Goal: Task Accomplishment & Management: Complete application form

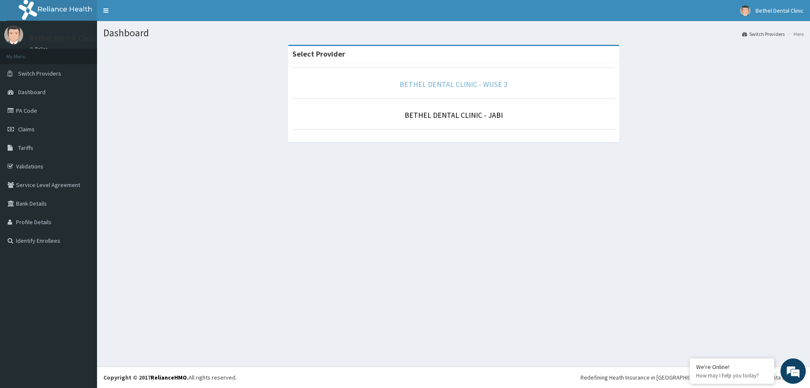
click at [480, 88] on link "BETHEL DENTAL CLINIC - WUSE 2" at bounding box center [453, 84] width 108 height 10
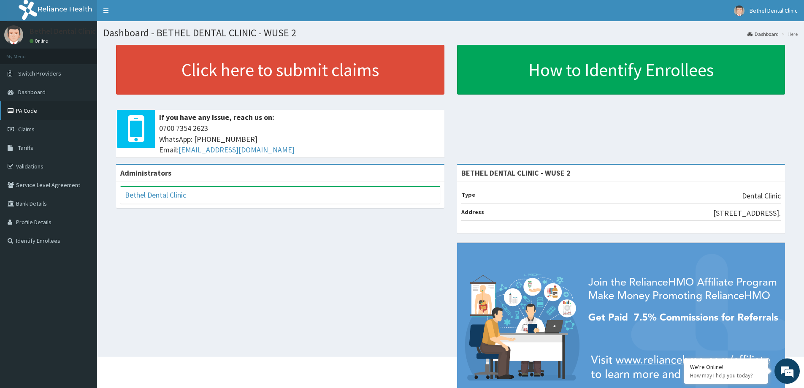
click at [25, 109] on link "PA Code" at bounding box center [48, 110] width 97 height 19
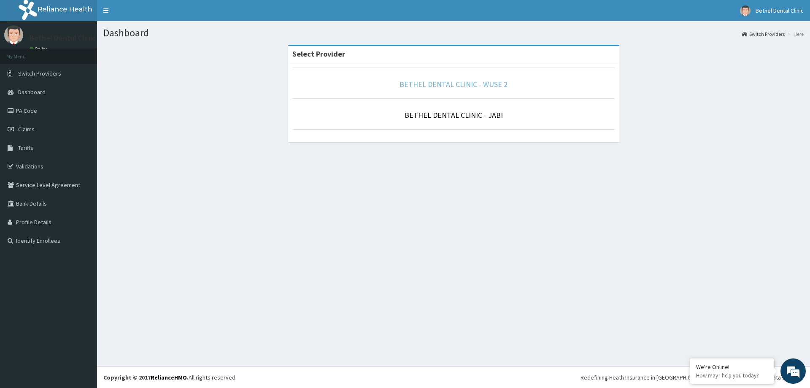
click at [446, 84] on link "BETHEL DENTAL CLINIC - WUSE 2" at bounding box center [453, 84] width 108 height 10
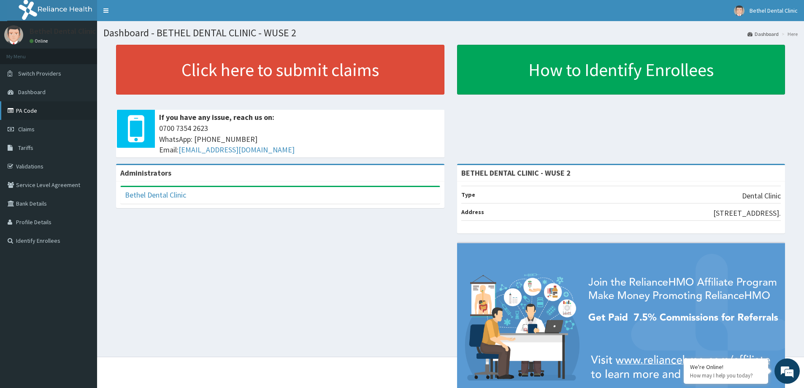
click at [48, 107] on link "PA Code" at bounding box center [48, 110] width 97 height 19
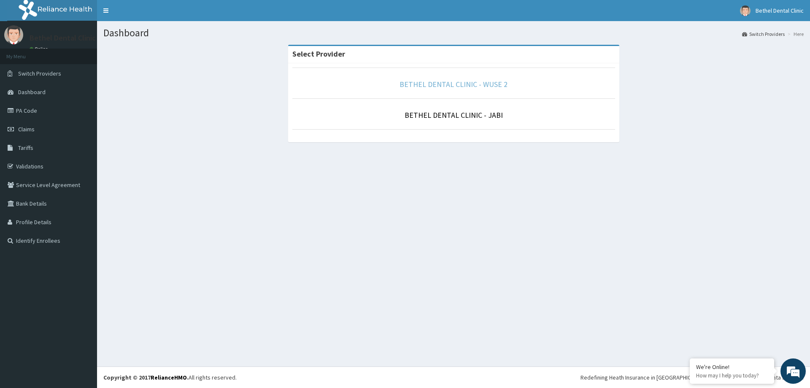
click at [460, 86] on link "BETHEL DENTAL CLINIC - WUSE 2" at bounding box center [453, 84] width 108 height 10
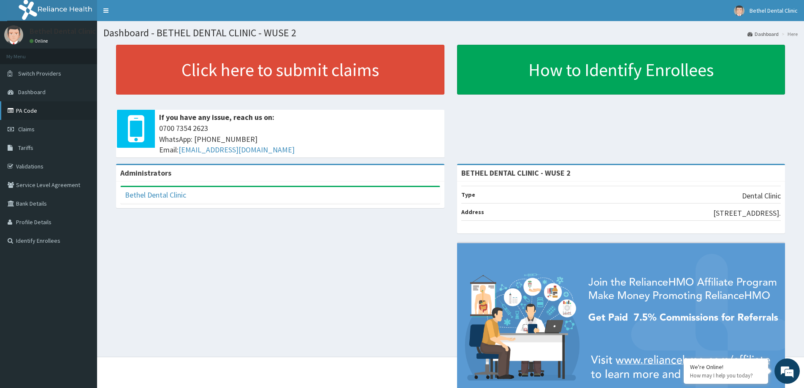
click at [35, 113] on link "PA Code" at bounding box center [48, 110] width 97 height 19
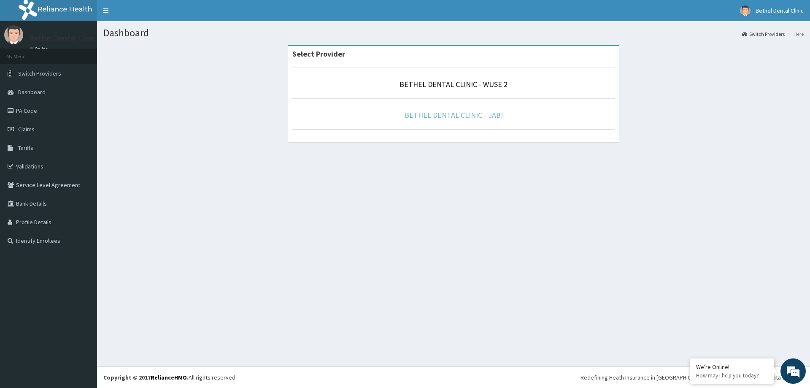
click at [424, 117] on link "BETHEL DENTAL CLINIC - JABI" at bounding box center [454, 115] width 98 height 10
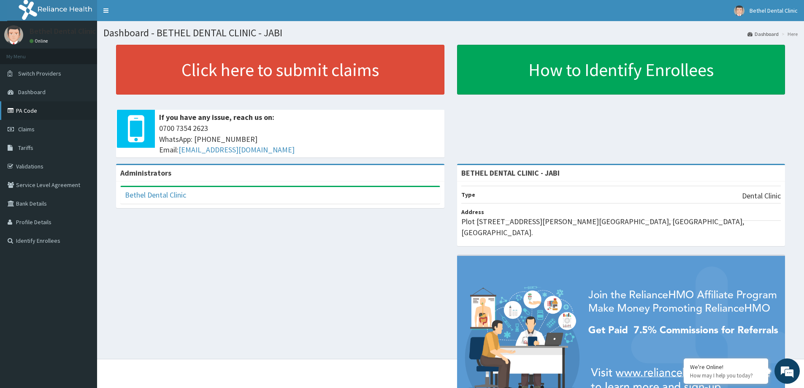
click at [39, 114] on link "PA Code" at bounding box center [48, 110] width 97 height 19
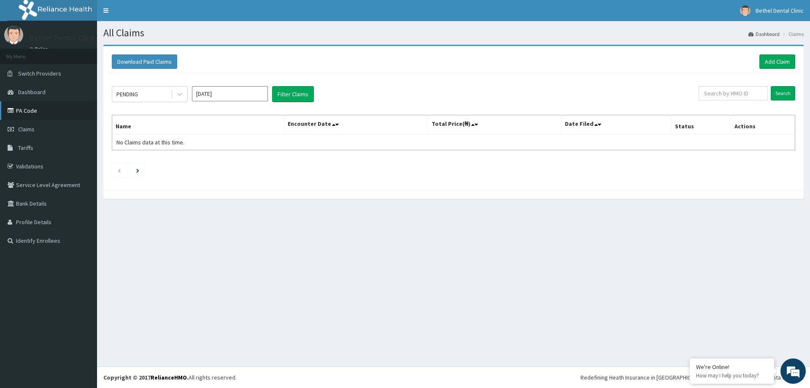
drag, startPoint x: 27, startPoint y: 113, endPoint x: 40, endPoint y: 113, distance: 12.3
click at [28, 112] on link "PA Code" at bounding box center [48, 110] width 97 height 19
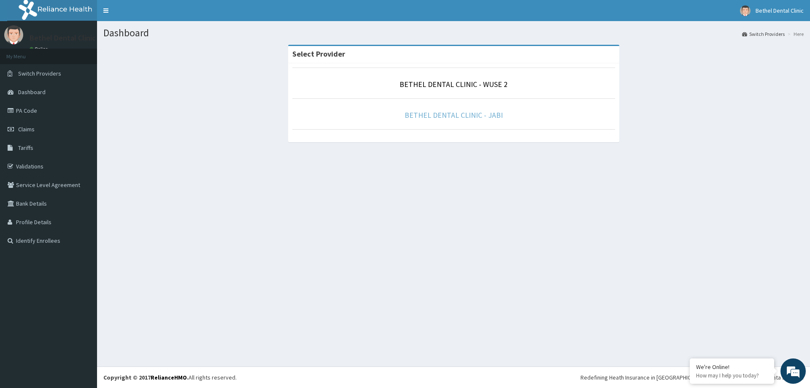
click at [461, 117] on link "BETHEL DENTAL CLINIC - JABI" at bounding box center [454, 115] width 98 height 10
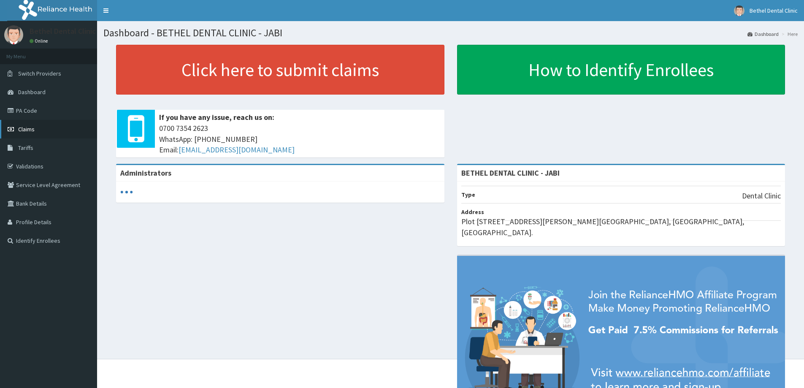
click at [40, 128] on link "Claims" at bounding box center [48, 129] width 97 height 19
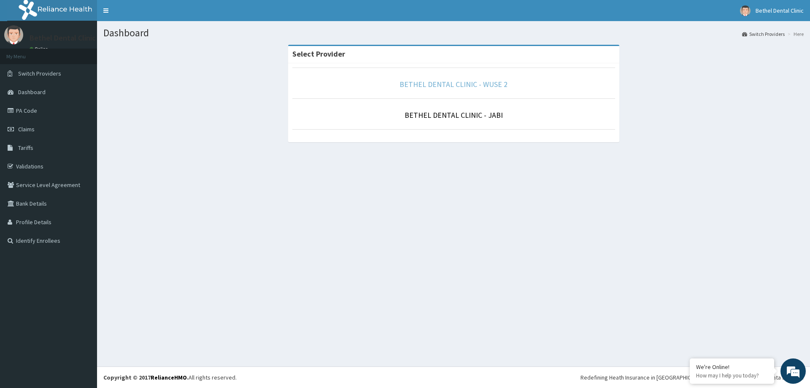
click at [469, 87] on link "BETHEL DENTAL CLINIC - WUSE 2" at bounding box center [453, 84] width 108 height 10
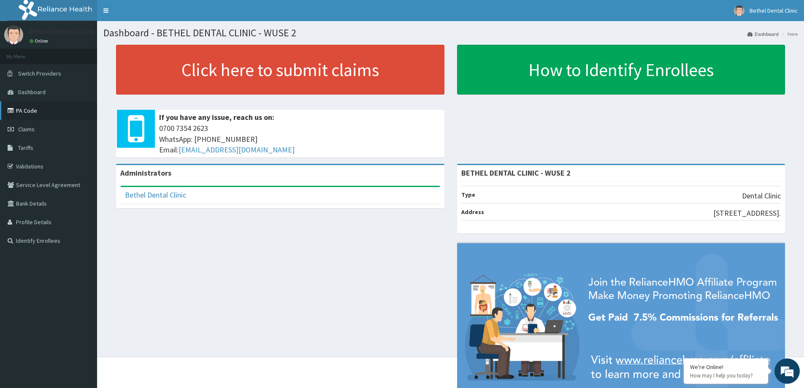
click at [37, 113] on link "PA Code" at bounding box center [48, 110] width 97 height 19
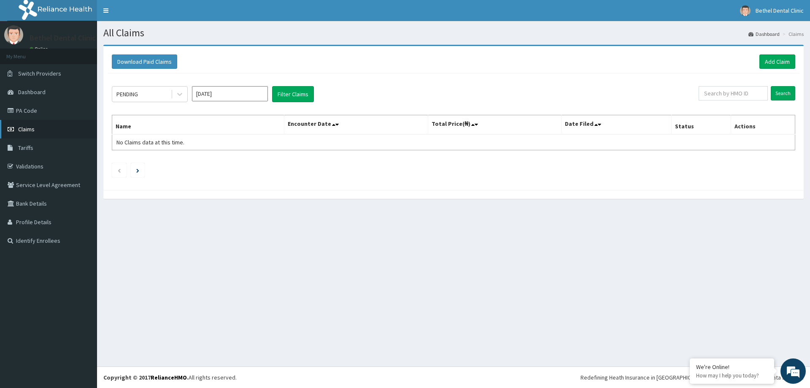
click at [34, 133] on link "Claims" at bounding box center [48, 129] width 97 height 19
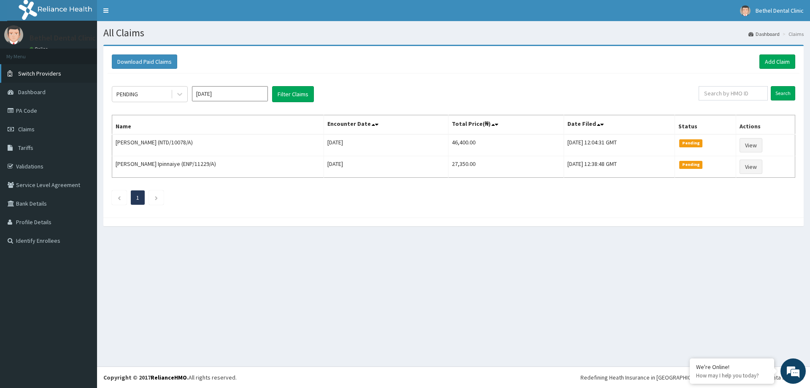
click at [52, 75] on span "Switch Providers" at bounding box center [39, 74] width 43 height 8
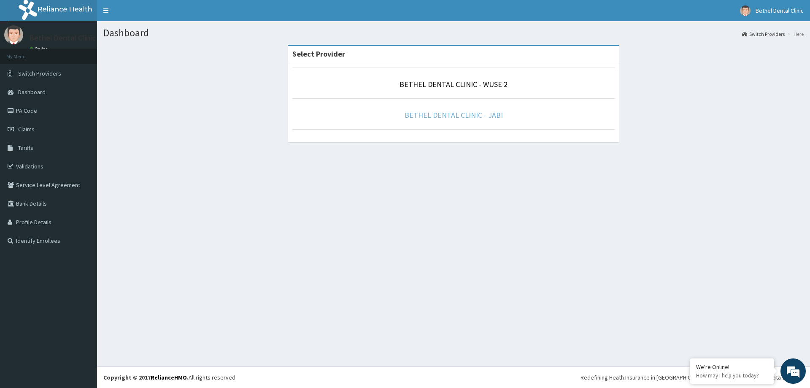
click at [450, 114] on link "BETHEL DENTAL CLINIC - JABI" at bounding box center [454, 115] width 98 height 10
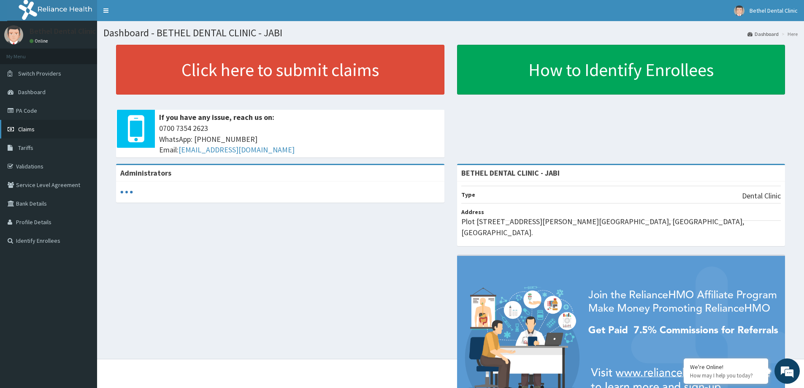
click at [24, 128] on span "Claims" at bounding box center [26, 129] width 16 height 8
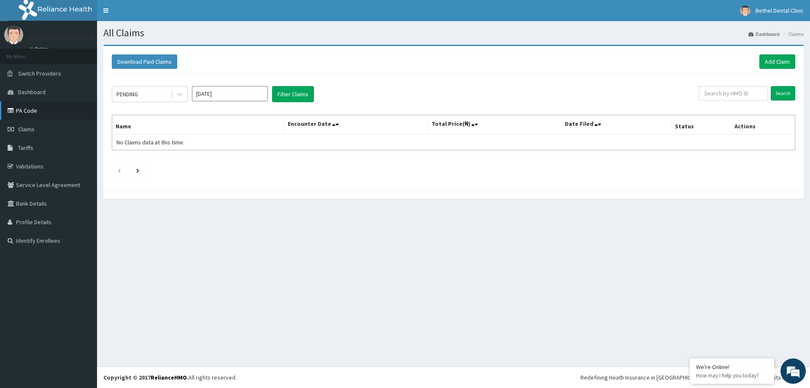
click at [37, 112] on link "PA Code" at bounding box center [48, 110] width 97 height 19
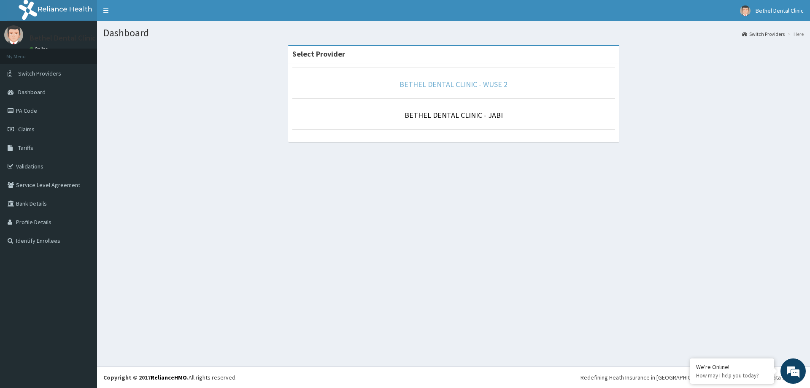
click at [467, 81] on link "BETHEL DENTAL CLINIC - WUSE 2" at bounding box center [453, 84] width 108 height 10
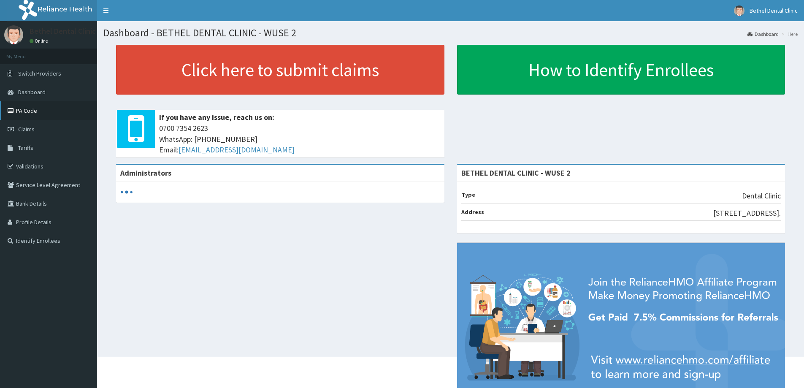
click at [39, 114] on link "PA Code" at bounding box center [48, 110] width 97 height 19
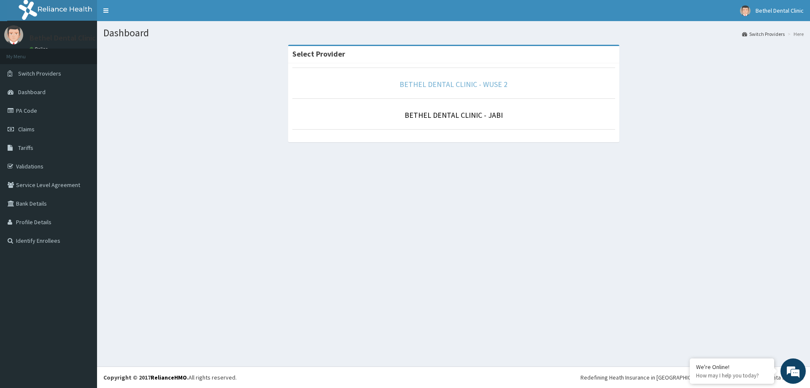
click at [483, 85] on link "BETHEL DENTAL CLINIC - WUSE 2" at bounding box center [453, 84] width 108 height 10
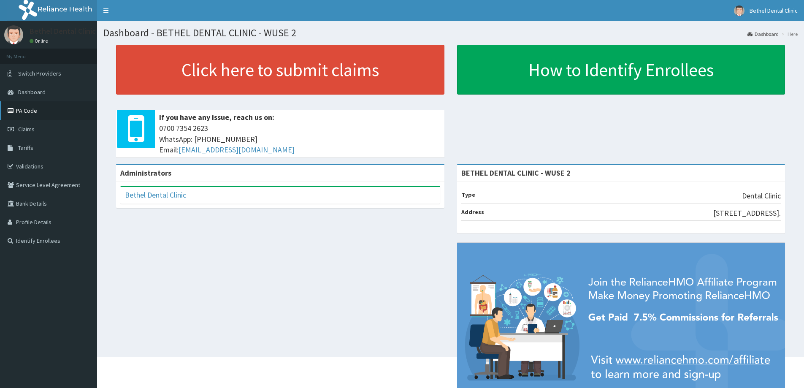
click at [32, 114] on link "PA Code" at bounding box center [48, 110] width 97 height 19
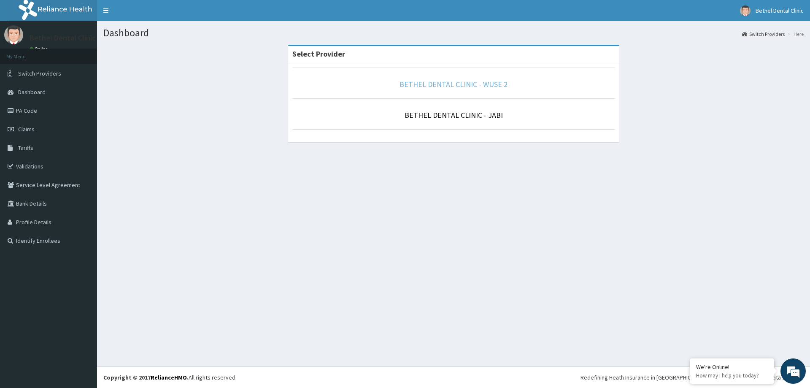
click at [484, 84] on link "BETHEL DENTAL CLINIC - WUSE 2" at bounding box center [453, 84] width 108 height 10
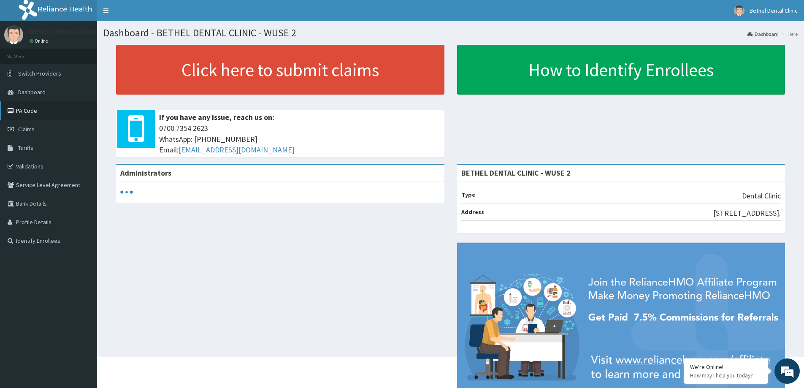
click at [38, 116] on link "PA Code" at bounding box center [48, 110] width 97 height 19
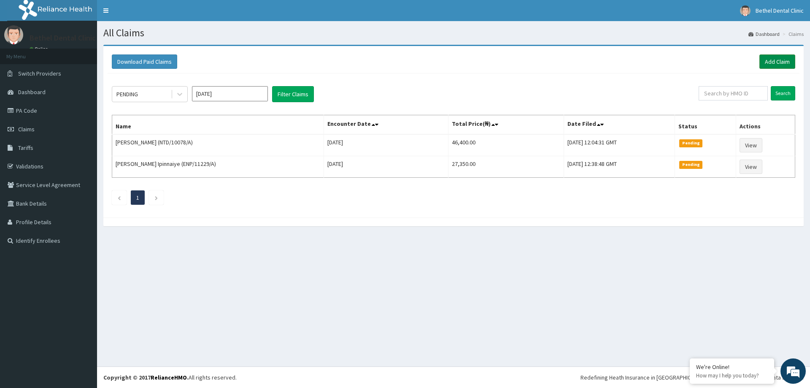
click at [772, 57] on link "Add Claim" at bounding box center [777, 61] width 36 height 14
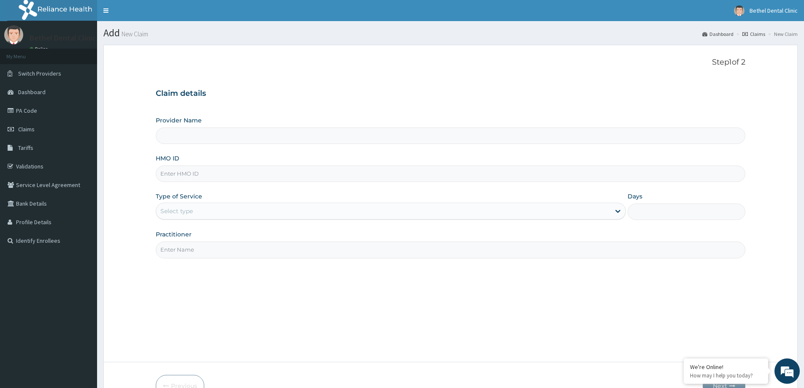
type input "BETHEL DENTAL CLINIC - WUSE 2"
click at [194, 172] on input "HMO ID" at bounding box center [450, 173] width 589 height 16
type input "REL/10179/B"
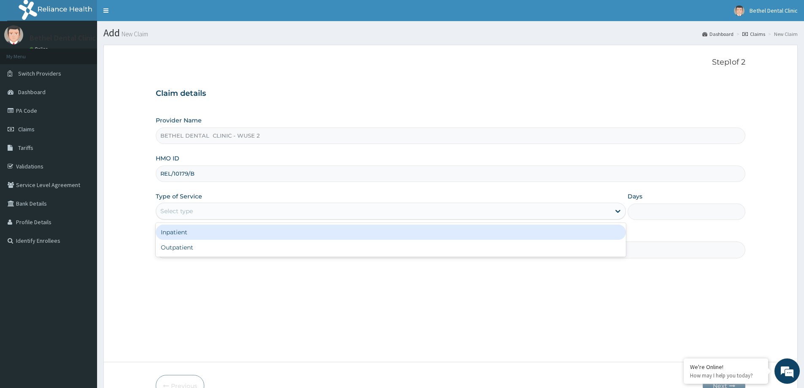
click at [229, 212] on div "Select type" at bounding box center [383, 210] width 454 height 13
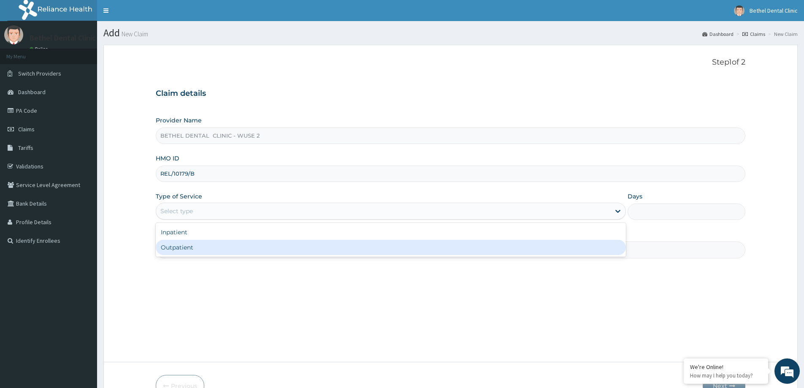
click at [209, 248] on div "Outpatient" at bounding box center [391, 247] width 470 height 15
type input "1"
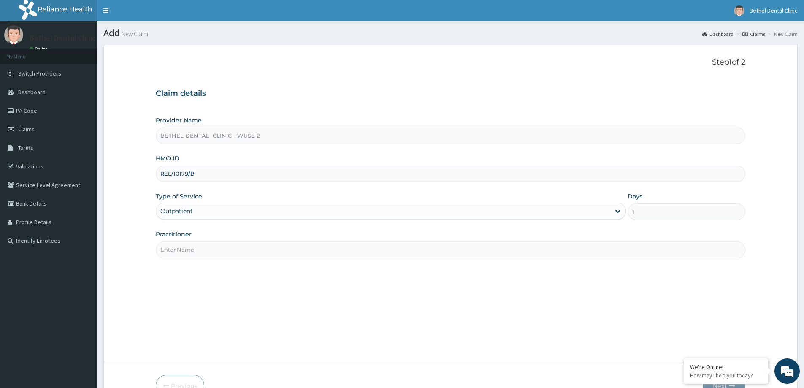
click at [212, 247] on input "Practitioner" at bounding box center [450, 249] width 589 height 16
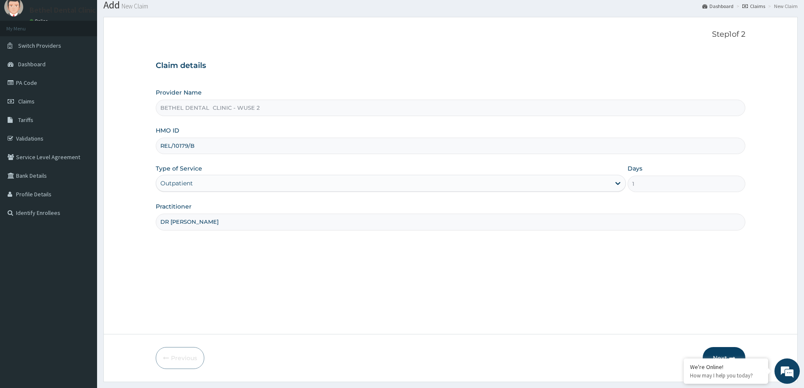
scroll to position [50, 0]
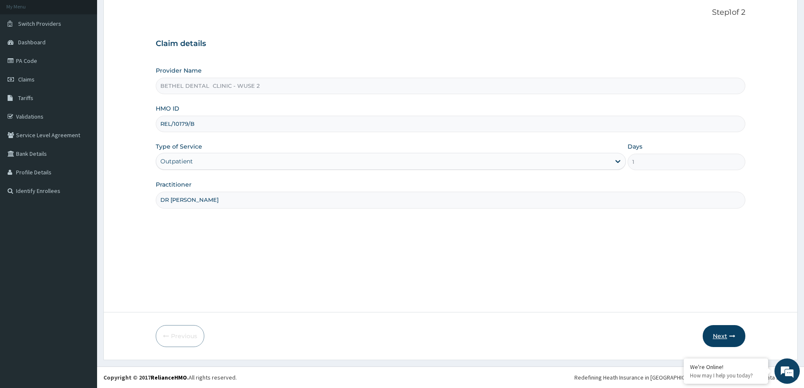
type input "DR ISIKWEI UCHE"
click at [719, 338] on button "Next" at bounding box center [723, 336] width 43 height 22
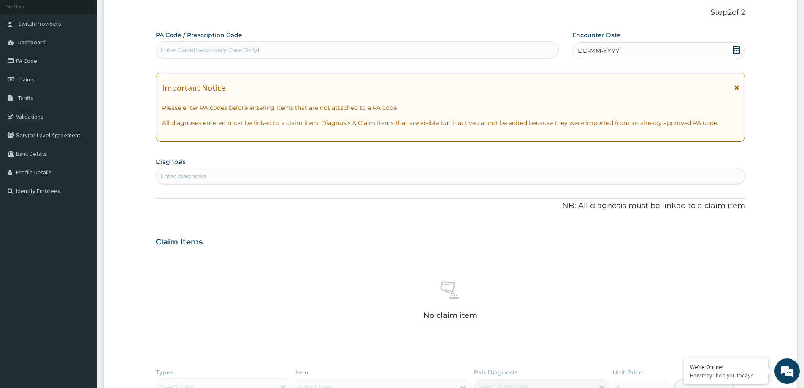
click at [281, 56] on div "Enter Code(Secondary Care Only)" at bounding box center [357, 49] width 402 height 13
paste input "PA/C5C9CD"
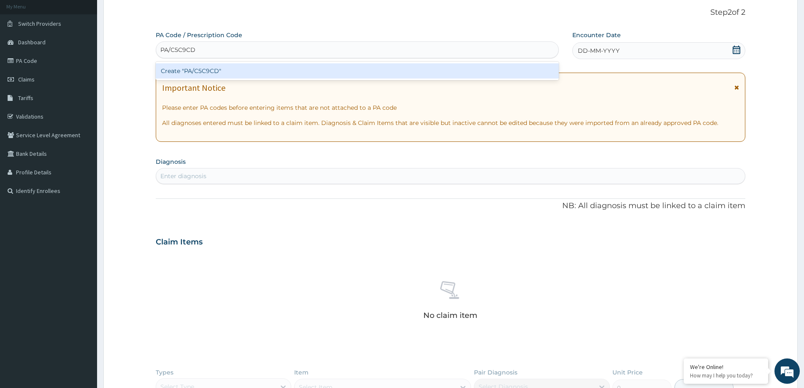
type input "PA/C5C9CD"
click at [601, 48] on div "PA Code / Prescription Code option Create "PA/C5C9CD" focused, 1 of 1. 1 result…" at bounding box center [450, 245] width 589 height 428
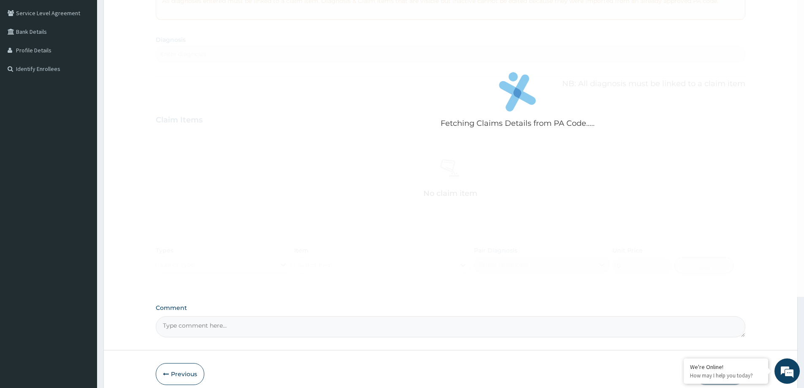
scroll to position [210, 0]
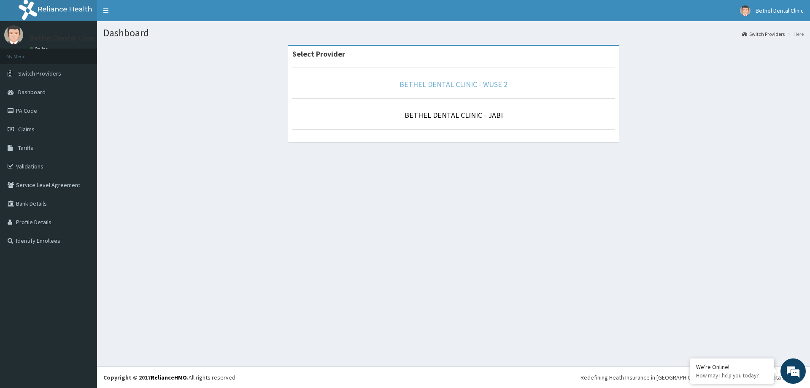
click at [459, 86] on link "BETHEL DENTAL CLINIC - WUSE 2" at bounding box center [453, 84] width 108 height 10
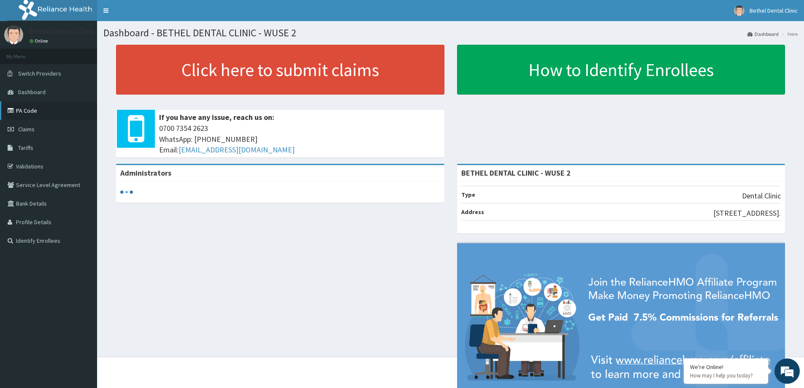
click at [45, 108] on link "PA Code" at bounding box center [48, 110] width 97 height 19
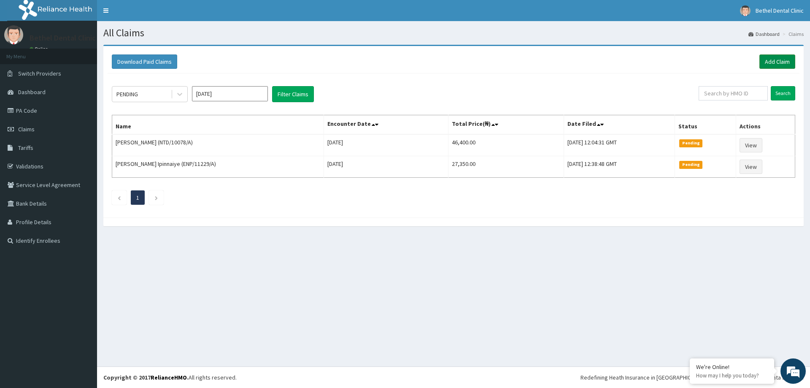
click at [769, 62] on link "Add Claim" at bounding box center [777, 61] width 36 height 14
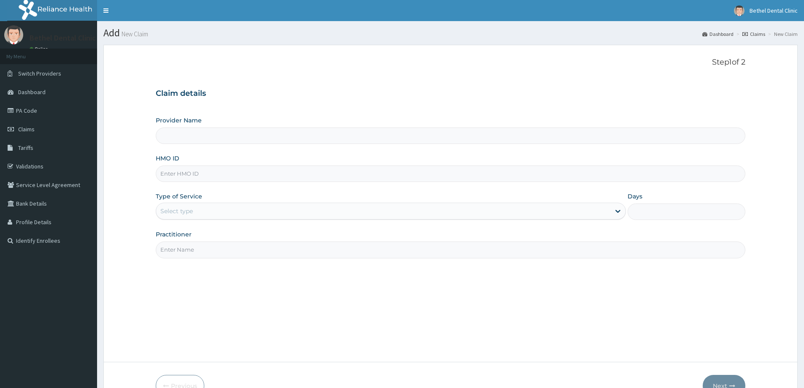
type input "BETHEL DENTAL CLINIC - WUSE 2"
click at [277, 178] on input "HMO ID" at bounding box center [450, 173] width 589 height 16
type input "REL/10179/B"
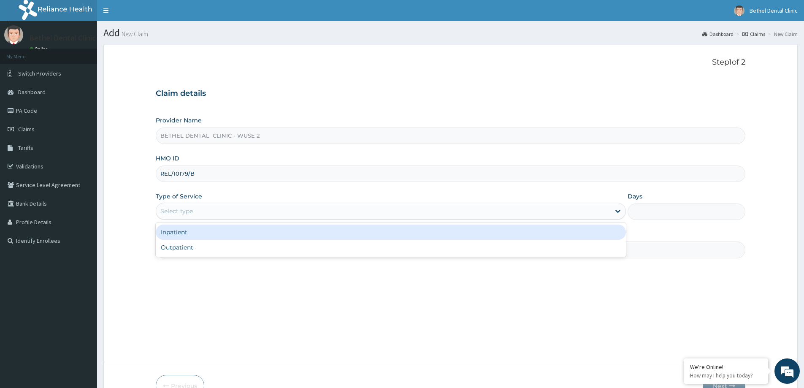
click at [326, 210] on div "Select type" at bounding box center [383, 210] width 454 height 13
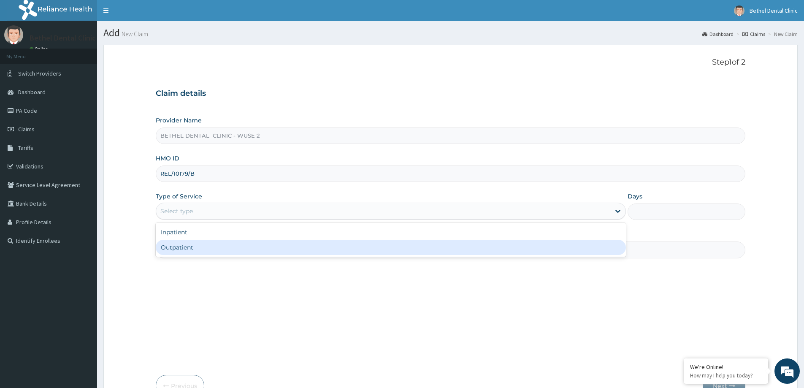
click at [291, 248] on div "Outpatient" at bounding box center [391, 247] width 470 height 15
type input "1"
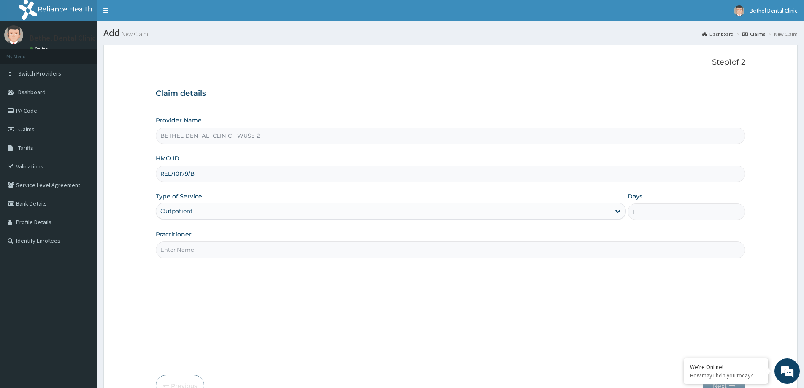
click at [295, 246] on input "Practitioner" at bounding box center [450, 249] width 589 height 16
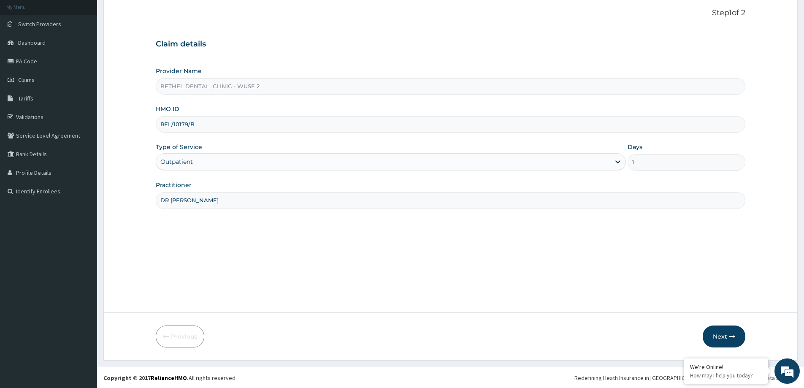
scroll to position [50, 0]
type input "DR ISIKWEI UCHE"
click at [726, 339] on button "Next" at bounding box center [723, 336] width 43 height 22
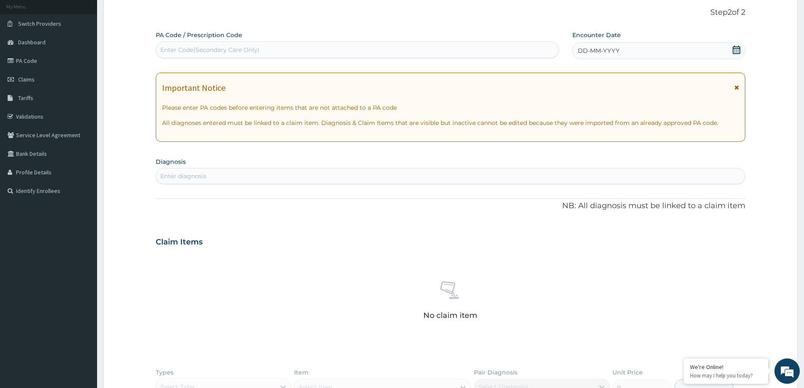
click at [208, 43] on div "Enter Code(Secondary Care Only)" at bounding box center [357, 49] width 402 height 13
paste input "PA/C5C9CD"
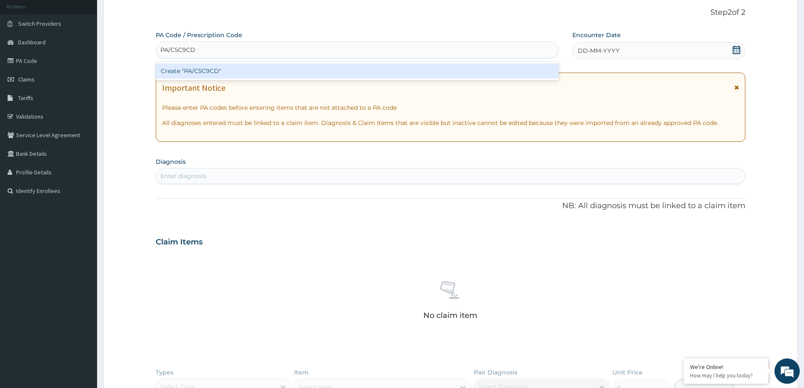
type input "PA/C5C9CD"
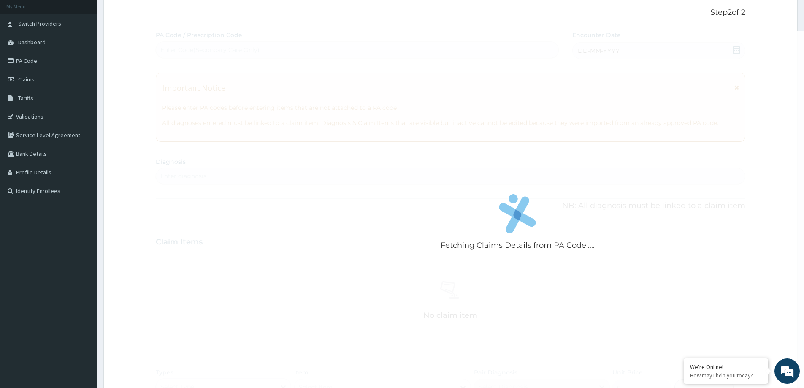
click at [598, 56] on div "Fetching Claims Details from PA Code..... PA Code / Prescription Code Enter Cod…" at bounding box center [450, 245] width 589 height 428
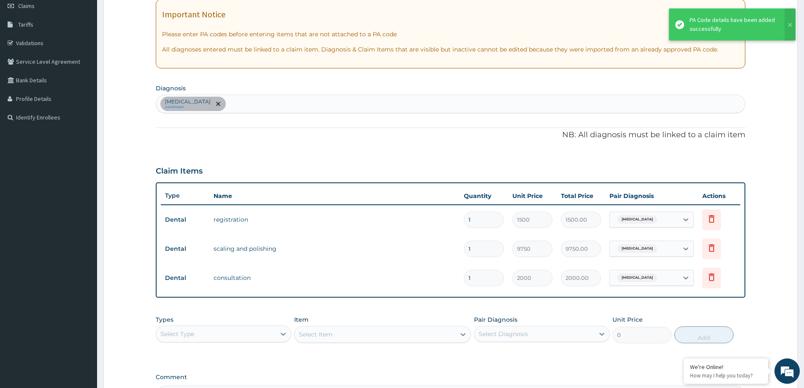
scroll to position [230, 0]
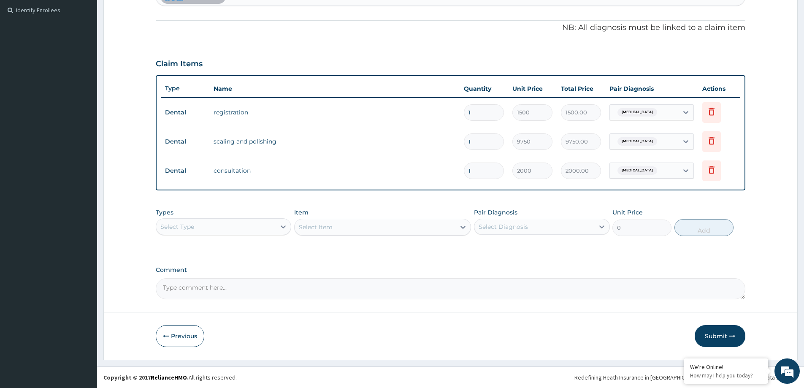
click at [715, 337] on button "Submit" at bounding box center [719, 336] width 51 height 22
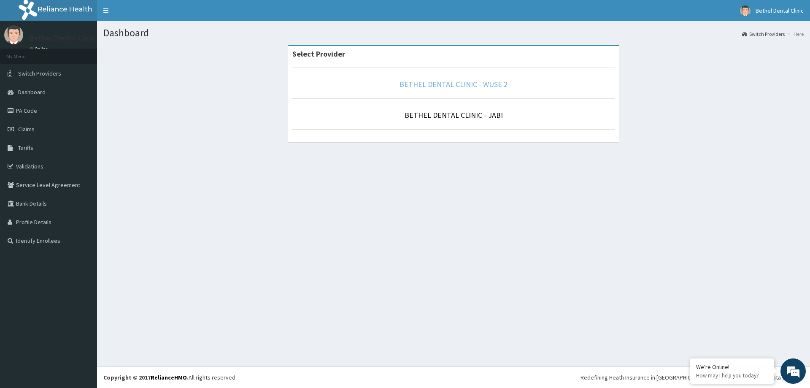
click at [451, 83] on link "BETHEL DENTAL CLINIC - WUSE 2" at bounding box center [453, 84] width 108 height 10
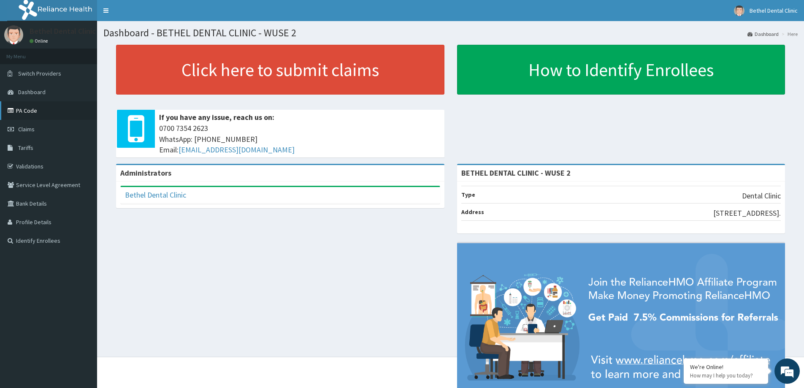
click at [38, 111] on link "PA Code" at bounding box center [48, 110] width 97 height 19
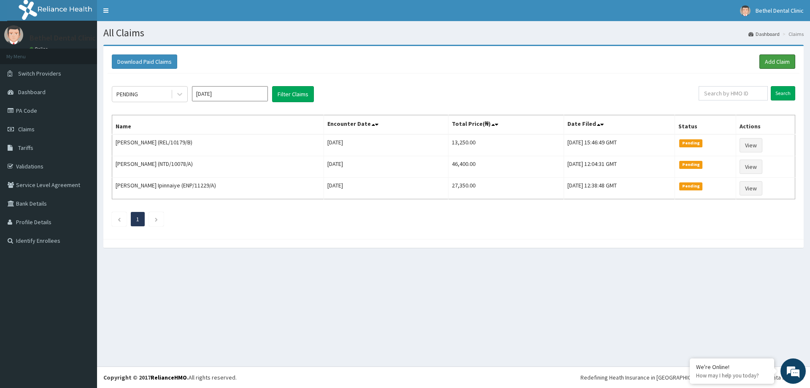
click at [774, 62] on link "Add Claim" at bounding box center [777, 61] width 36 height 14
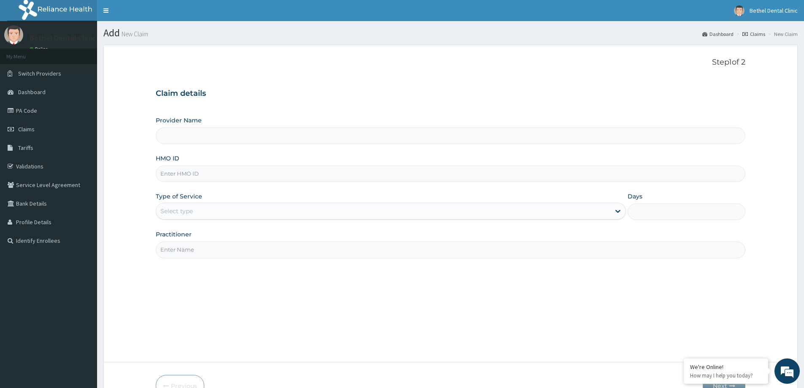
type input "BETHEL DENTAL CLINIC - WUSE 2"
click at [221, 174] on input "HMO ID" at bounding box center [450, 173] width 589 height 16
type input "REL/10179/A"
click at [187, 214] on div "Select type" at bounding box center [176, 211] width 32 height 8
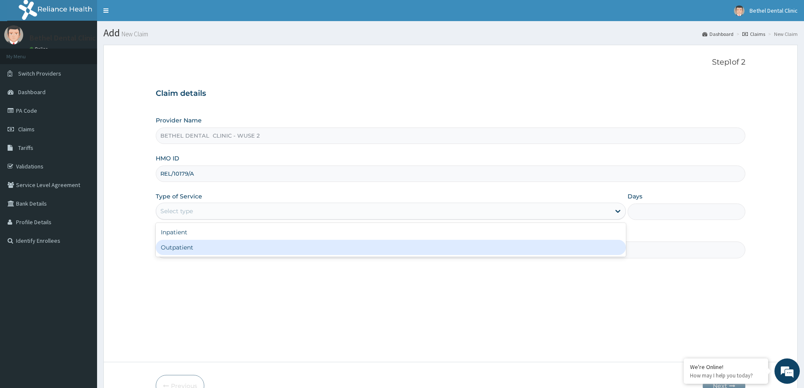
click at [184, 245] on div "Outpatient" at bounding box center [391, 247] width 470 height 15
type input "1"
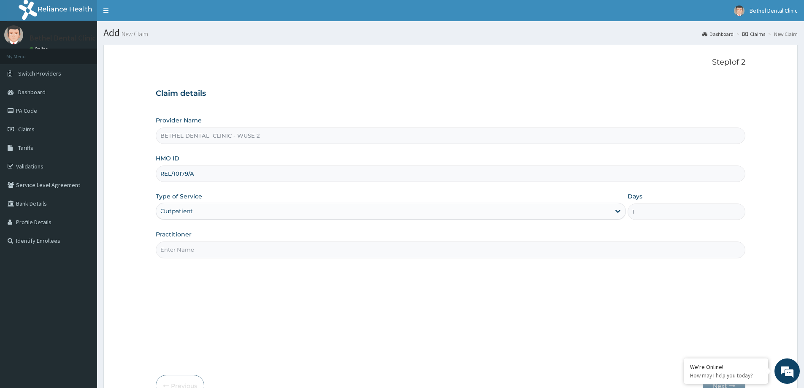
click at [186, 246] on input "Practitioner" at bounding box center [450, 249] width 589 height 16
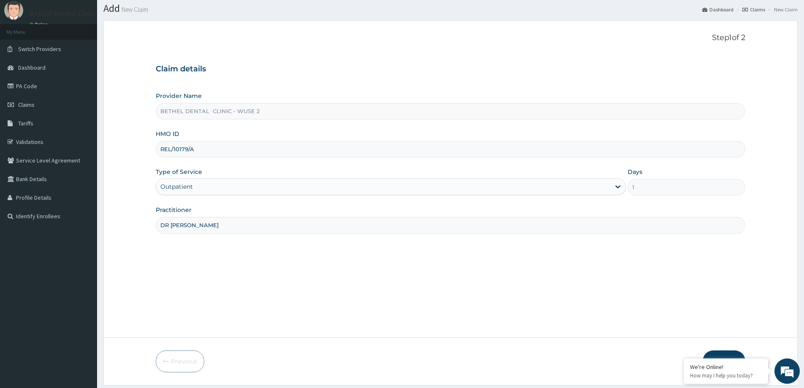
scroll to position [50, 0]
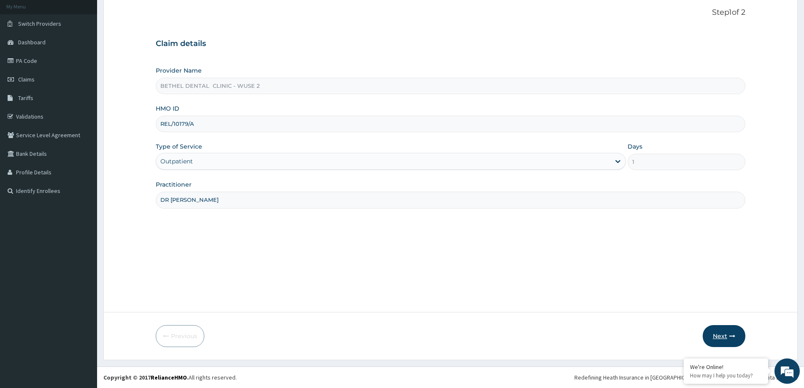
type input "DR ISIKWEI UCHE"
click at [718, 336] on button "Next" at bounding box center [723, 336] width 43 height 22
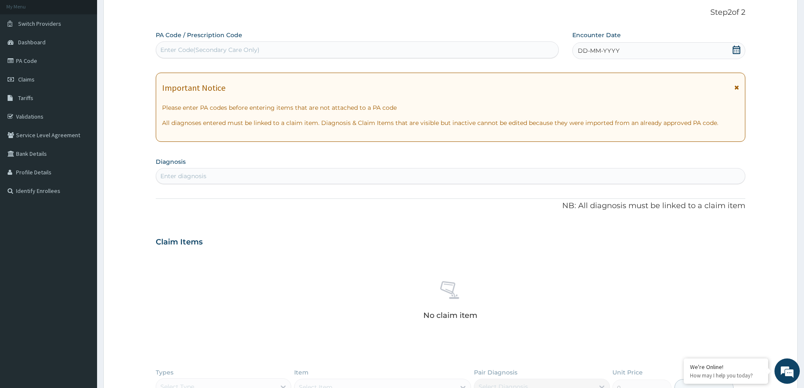
click at [229, 37] on label "PA Code / Prescription Code" at bounding box center [199, 35] width 86 height 8
click at [234, 51] on div "Enter Code(Secondary Care Only)" at bounding box center [209, 50] width 99 height 8
paste input "PA/6A6E19"
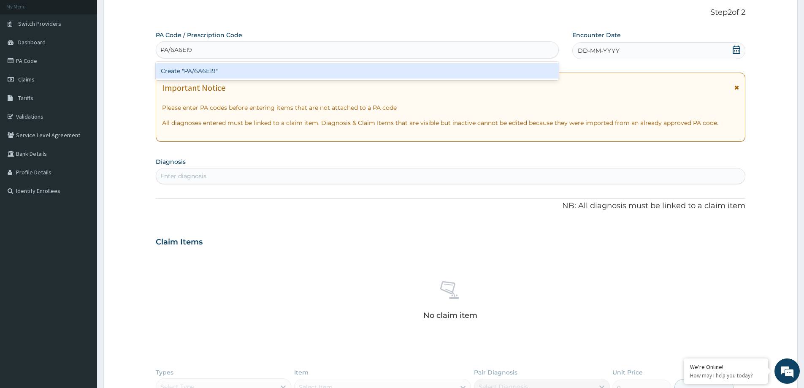
type input "PA/6A6E19"
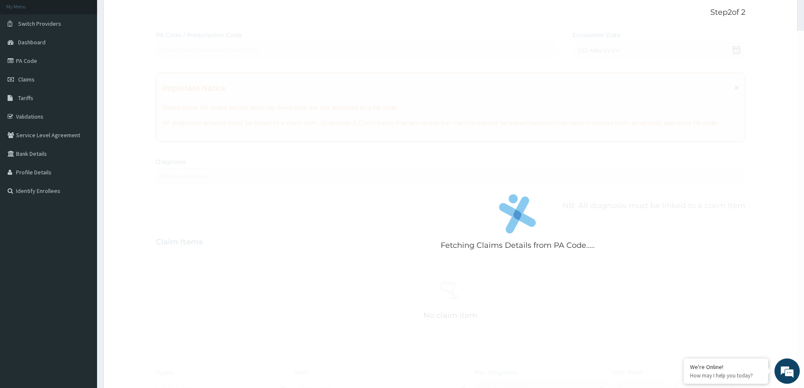
click at [583, 51] on div "Fetching Claims Details from PA Code..... PA Code / Prescription Code Enter Cod…" at bounding box center [450, 245] width 589 height 428
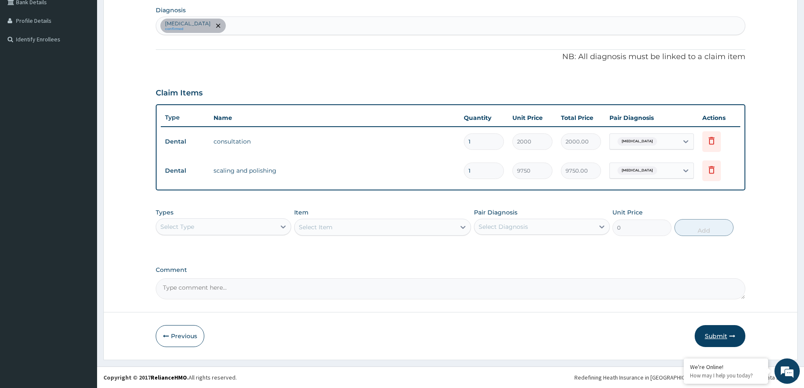
click at [712, 337] on button "Submit" at bounding box center [719, 336] width 51 height 22
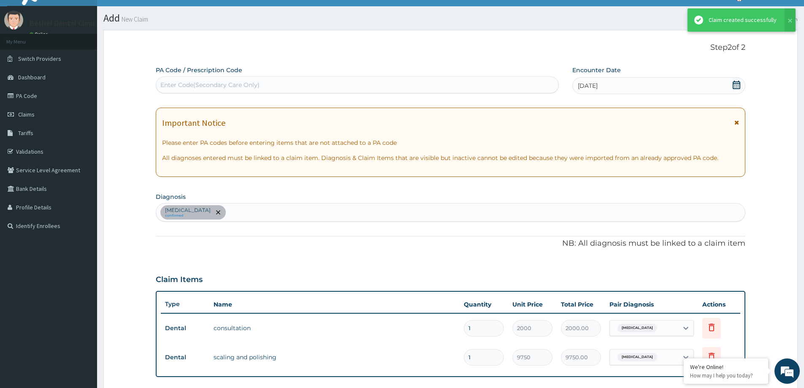
scroll to position [201, 0]
